Goal: Task Accomplishment & Management: Manage account settings

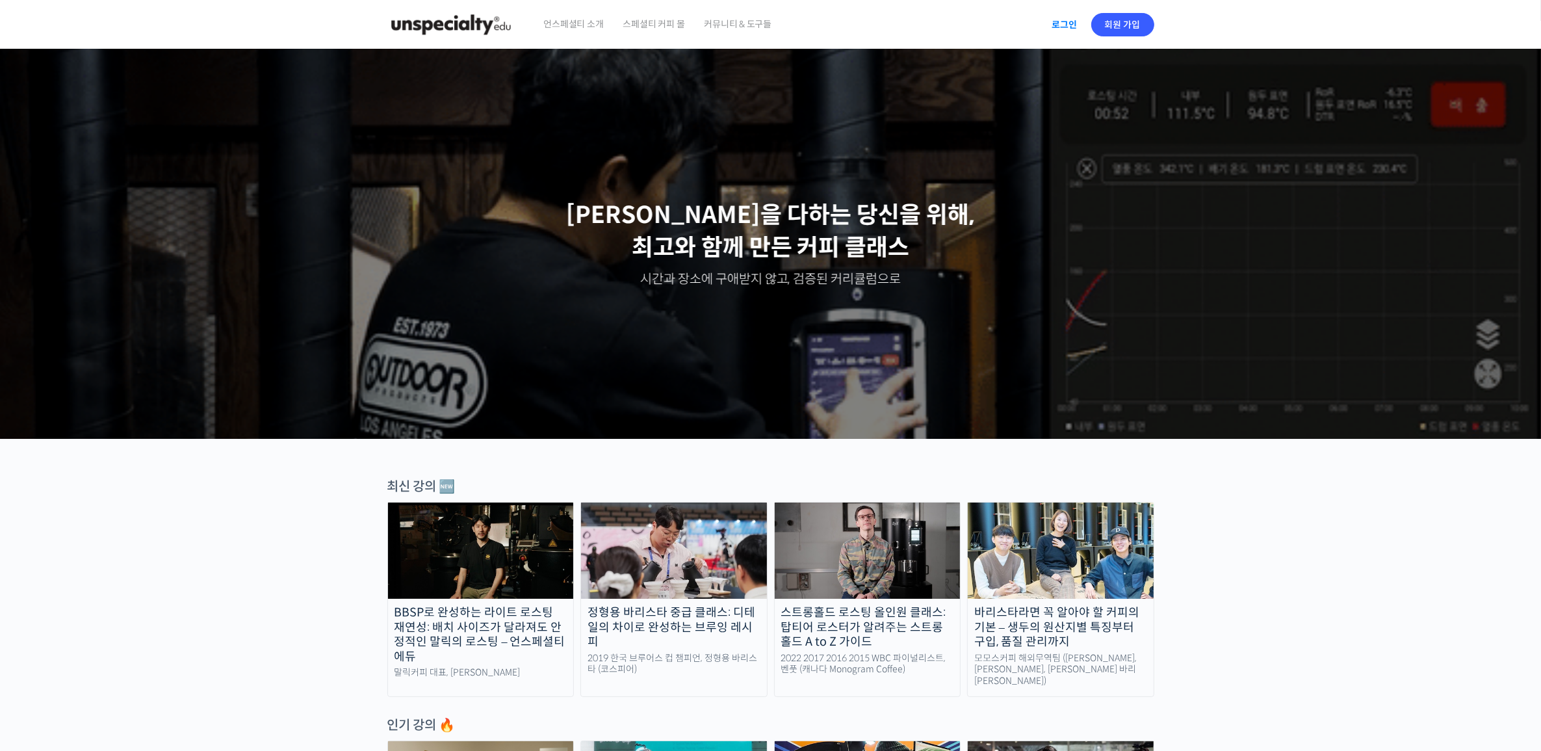
click at [1063, 20] on link "로그인" at bounding box center [1064, 25] width 41 height 30
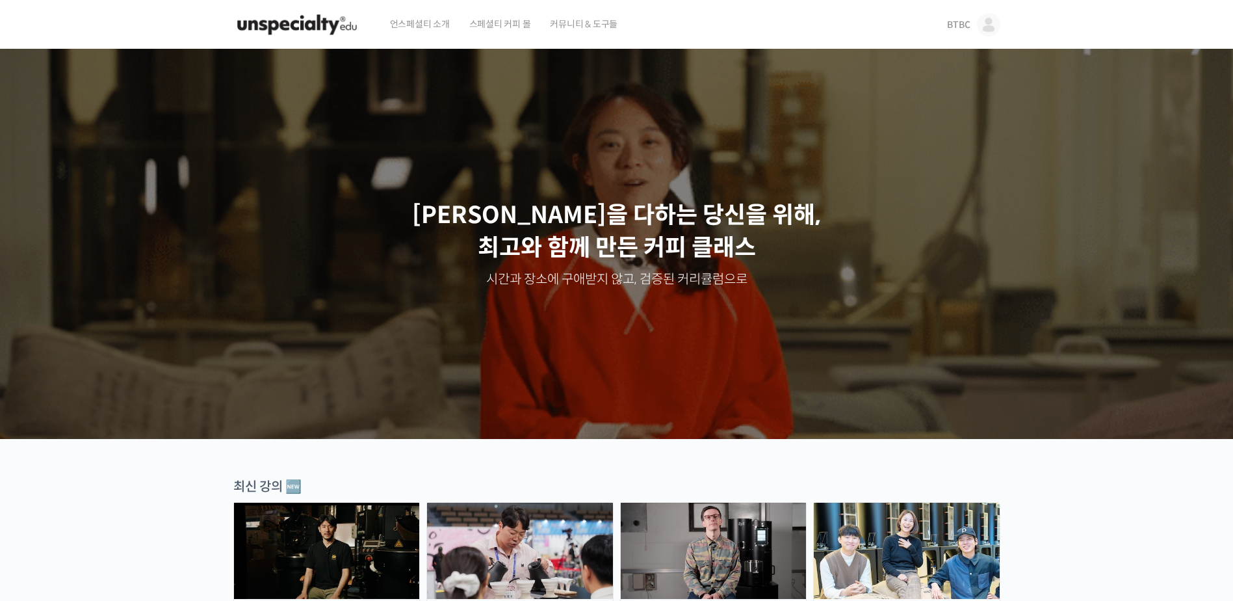
click at [965, 23] on span "BTBC" at bounding box center [958, 25] width 23 height 12
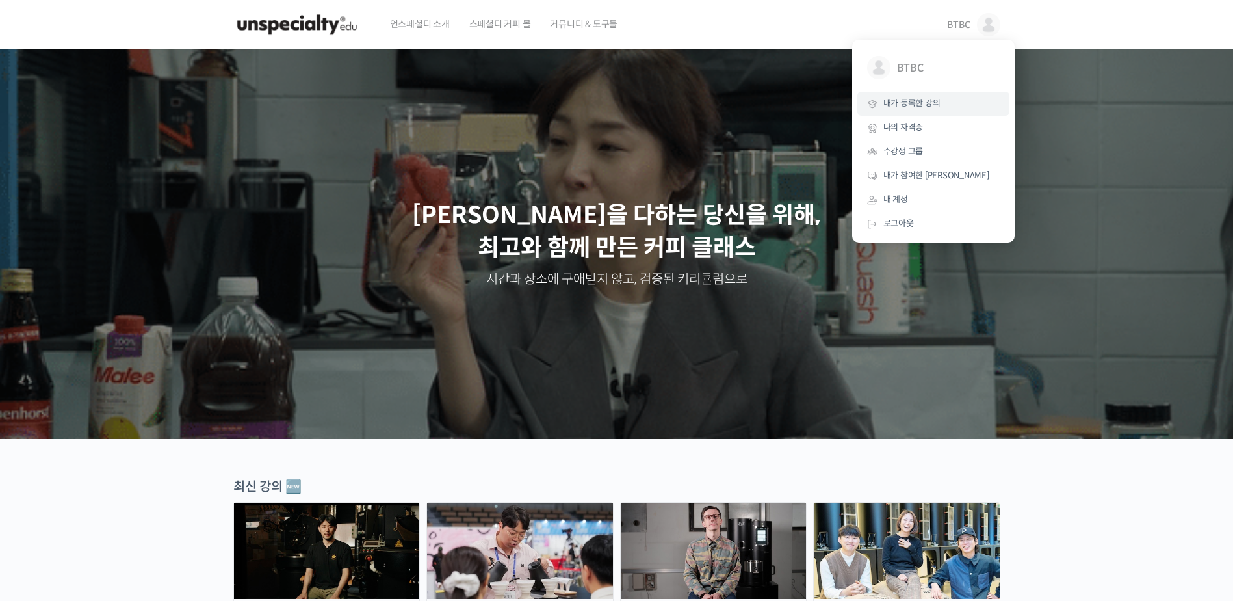
click at [942, 101] on link "내가 등록한 강의" at bounding box center [933, 104] width 152 height 24
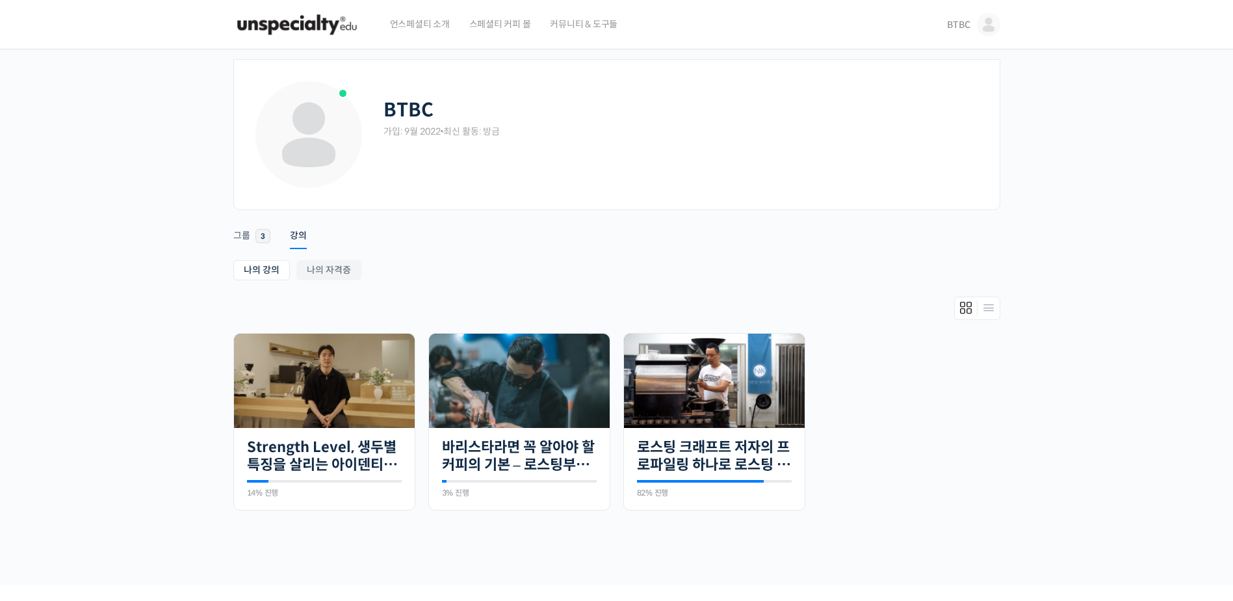
click at [594, 29] on span "커뮤니티 & 도구들" at bounding box center [584, 23] width 68 height 49
click at [1126, 161] on div "BTBC 가입: 9월 2022 • 최신 활동: 방금 Remove Connection Are you sure you want to remove …" at bounding box center [616, 316] width 1233 height 535
click at [1129, 264] on div "BTBC 가입: 9월 2022 • 최신 활동: 방금 Remove Connection Are you sure you want to remove …" at bounding box center [616, 316] width 1233 height 535
click at [284, 20] on img at bounding box center [296, 24] width 127 height 39
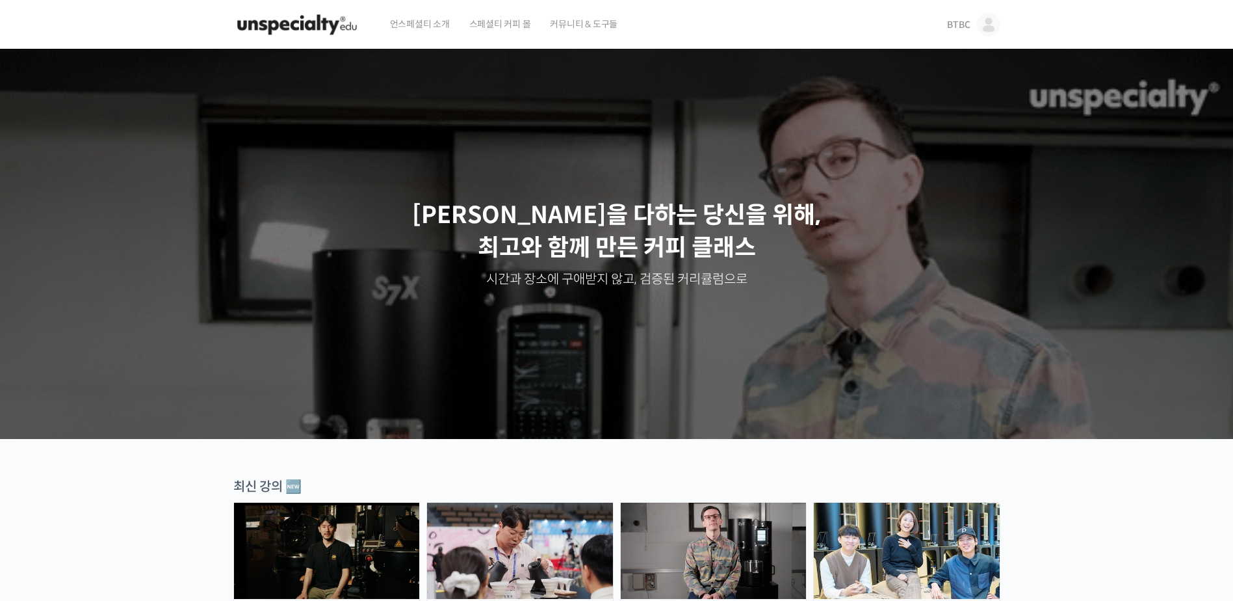
drag, startPoint x: 1122, startPoint y: 532, endPoint x: 1043, endPoint y: 324, distance: 223.2
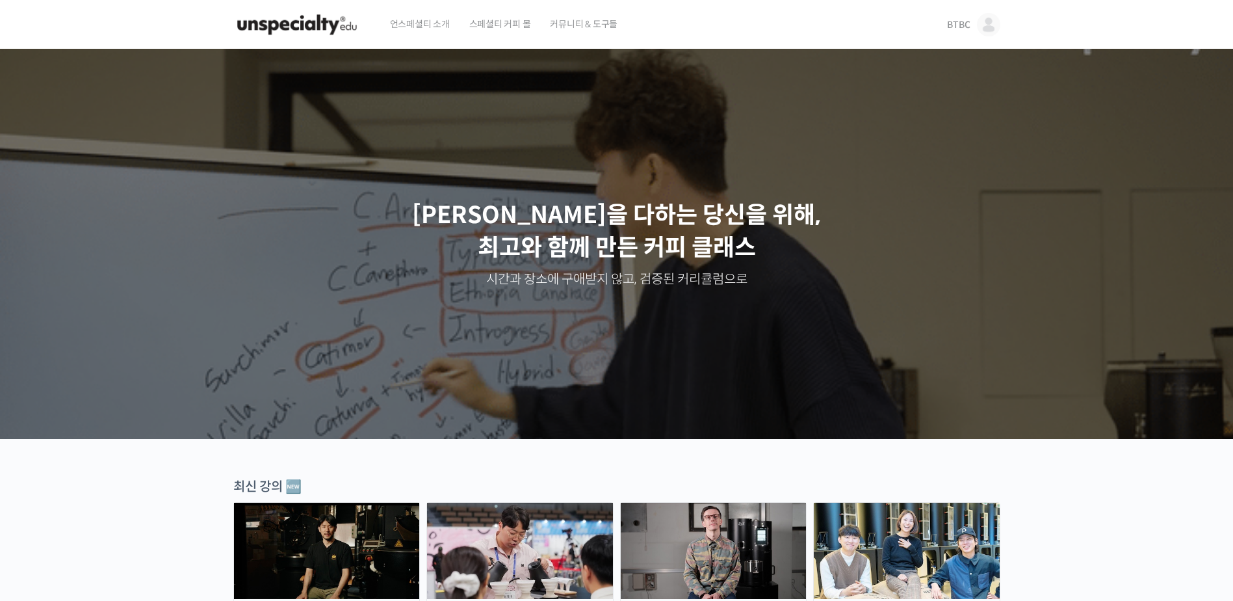
click at [585, 23] on span "커뮤니티 & 도구들" at bounding box center [584, 23] width 68 height 49
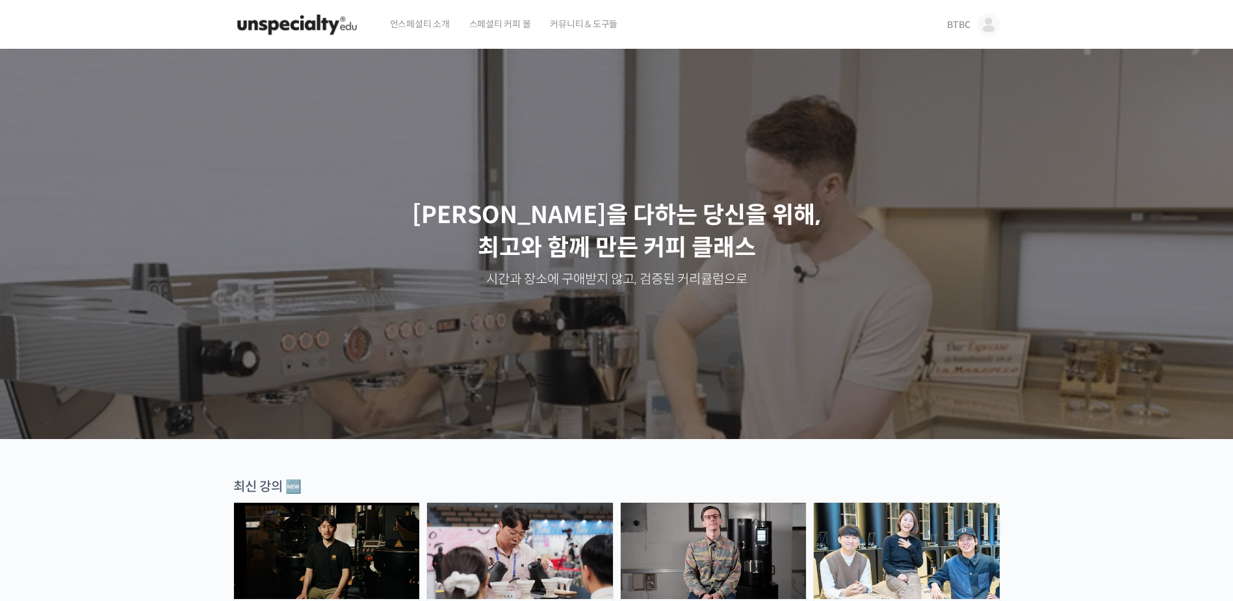
click at [960, 22] on span "BTBC" at bounding box center [958, 25] width 23 height 12
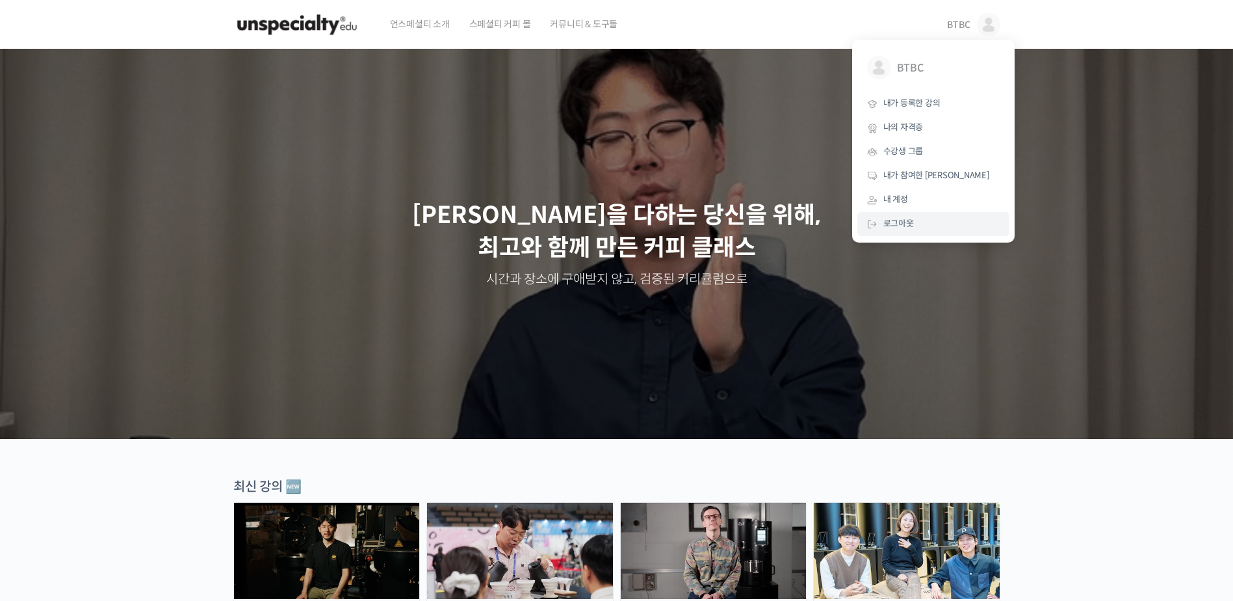
click at [922, 225] on link "로그아웃" at bounding box center [933, 224] width 152 height 24
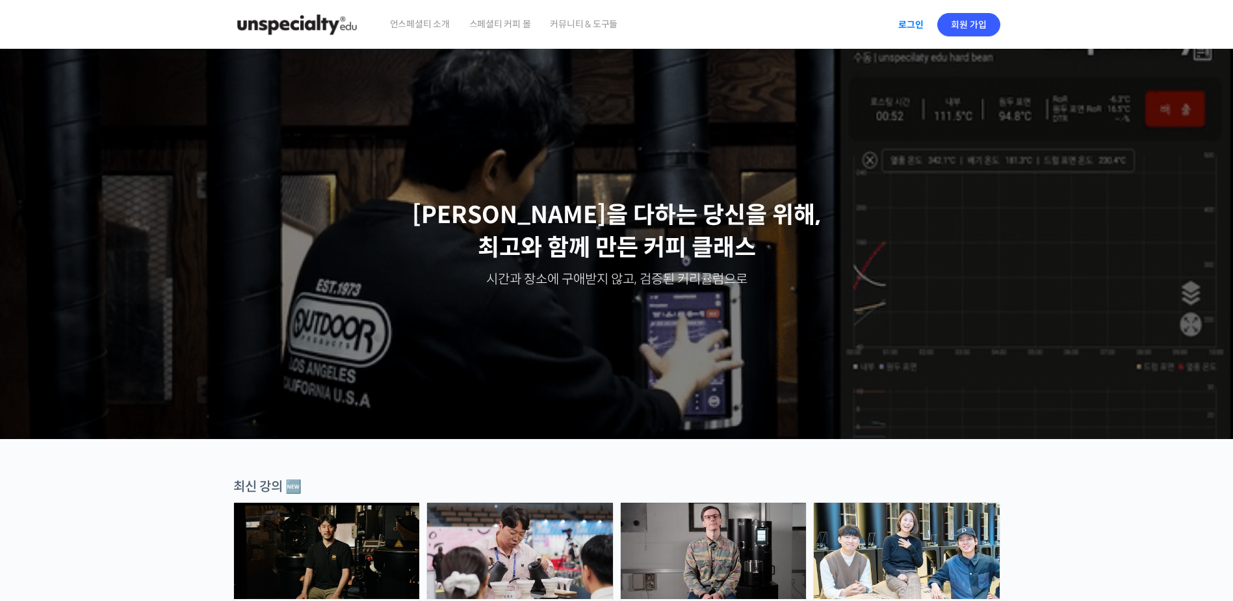
click at [896, 20] on link "로그인" at bounding box center [910, 25] width 41 height 30
